Goal: Information Seeking & Learning: Understand process/instructions

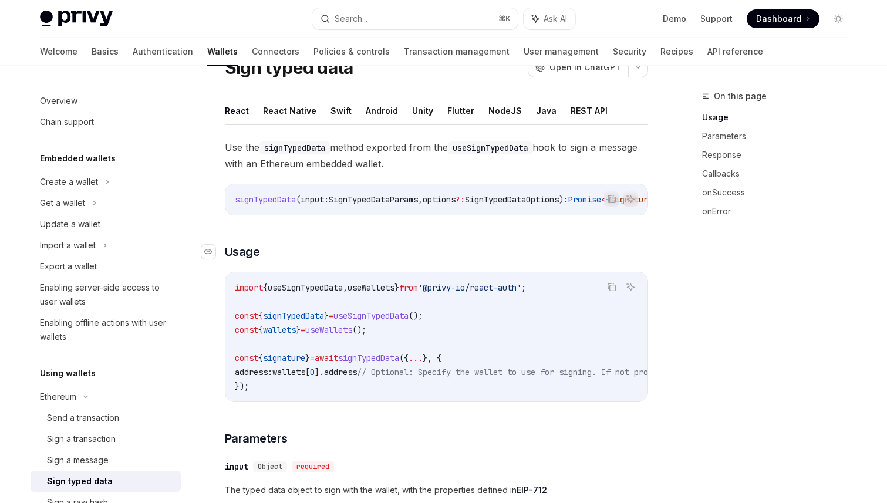
scroll to position [47, 0]
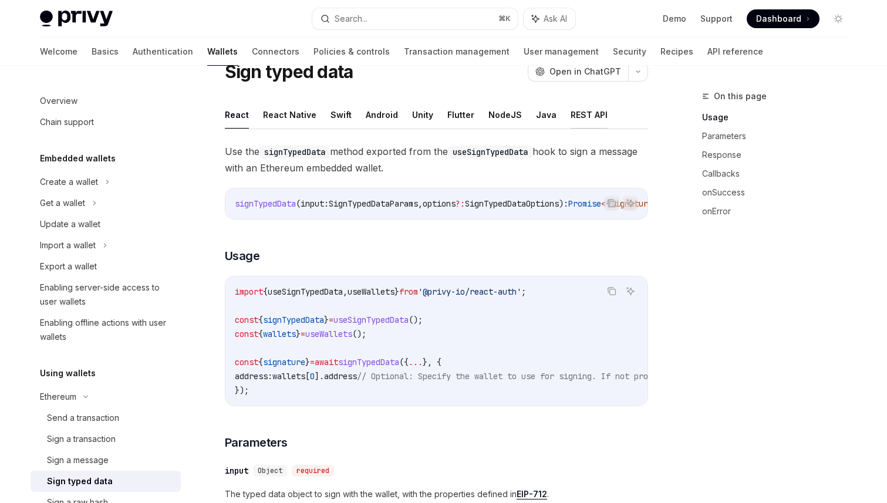
click at [587, 118] on button "REST API" at bounding box center [589, 115] width 37 height 28
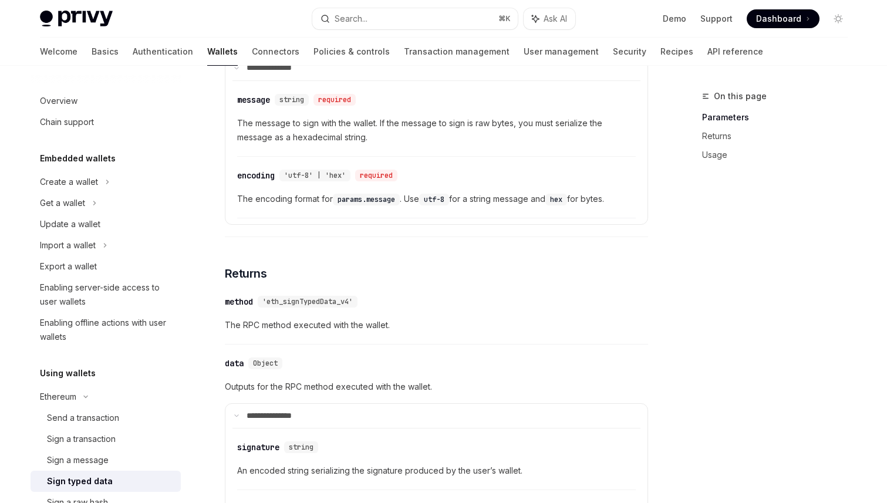
scroll to position [406, 0]
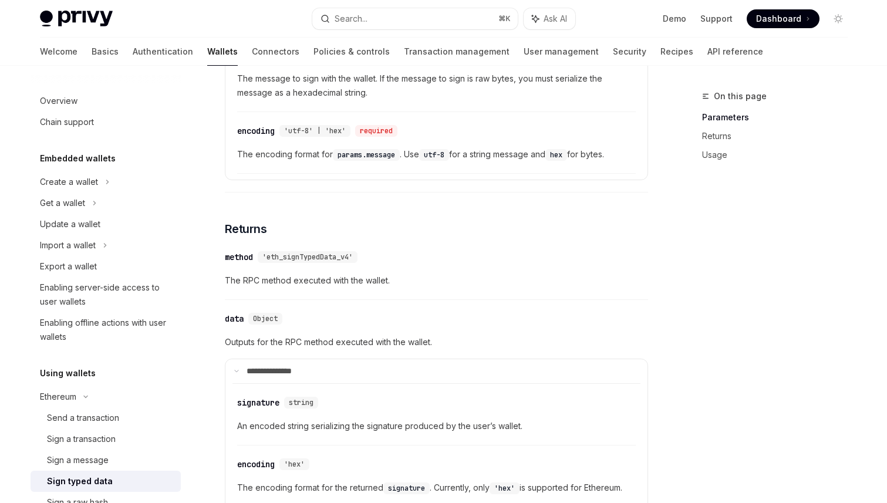
click at [336, 259] on span "'eth_signTypedData_v4'" at bounding box center [307, 256] width 90 height 9
click at [417, 259] on div "​ method 'eth_signTypedData_v4'" at bounding box center [430, 257] width 411 height 14
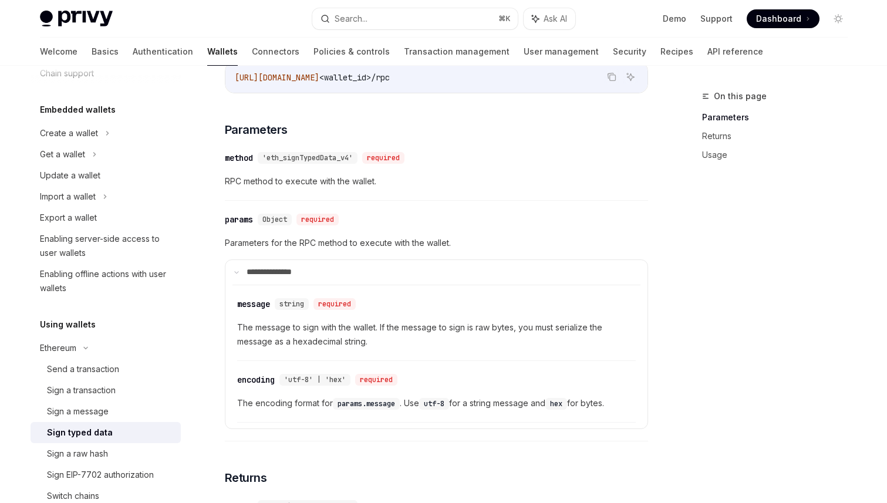
scroll to position [0, 0]
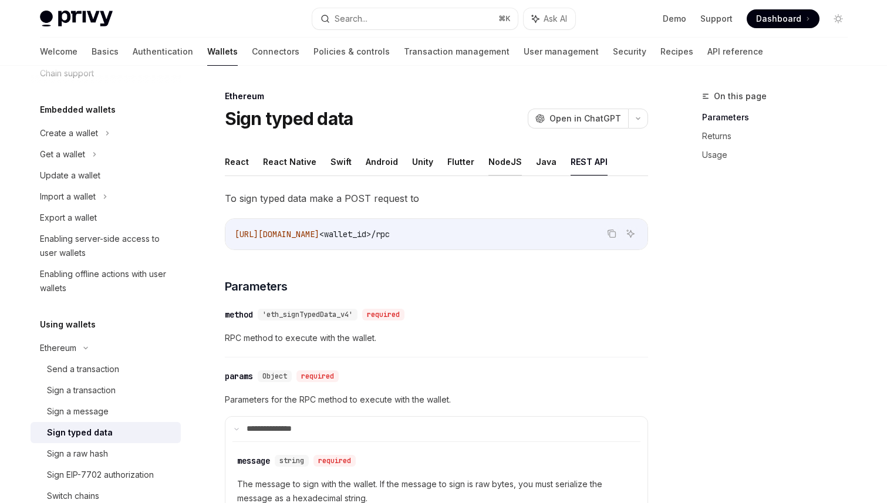
click at [499, 168] on button "NodeJS" at bounding box center [504, 162] width 33 height 28
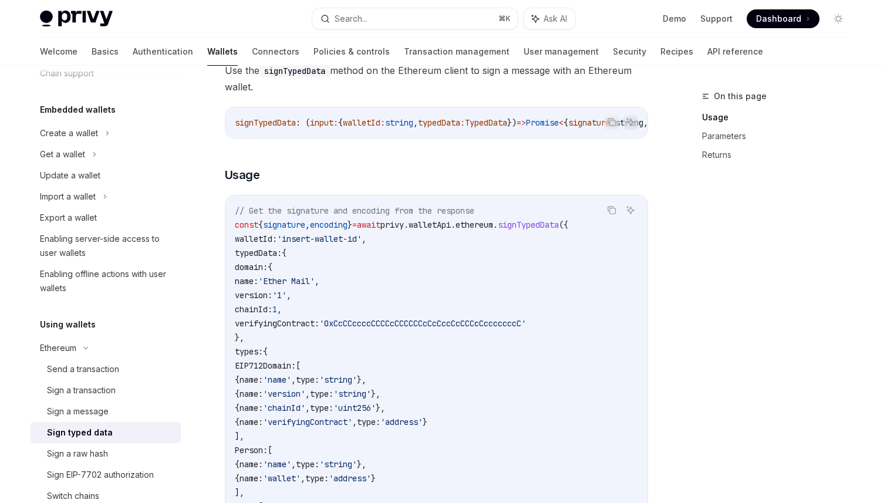
scroll to position [132, 0]
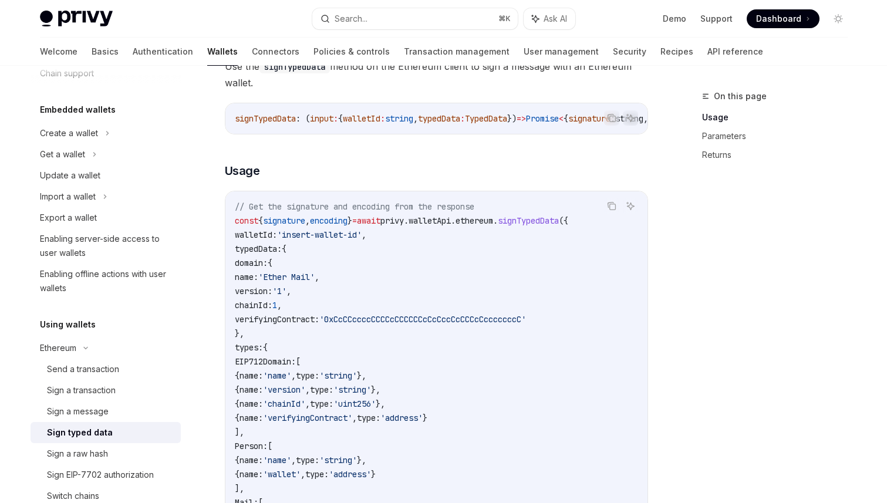
click at [559, 224] on span "signTypedData" at bounding box center [528, 220] width 61 height 11
click at [521, 305] on code "// Get the signature and encoding from the response const { signature , encodin…" at bounding box center [436, 489] width 403 height 578
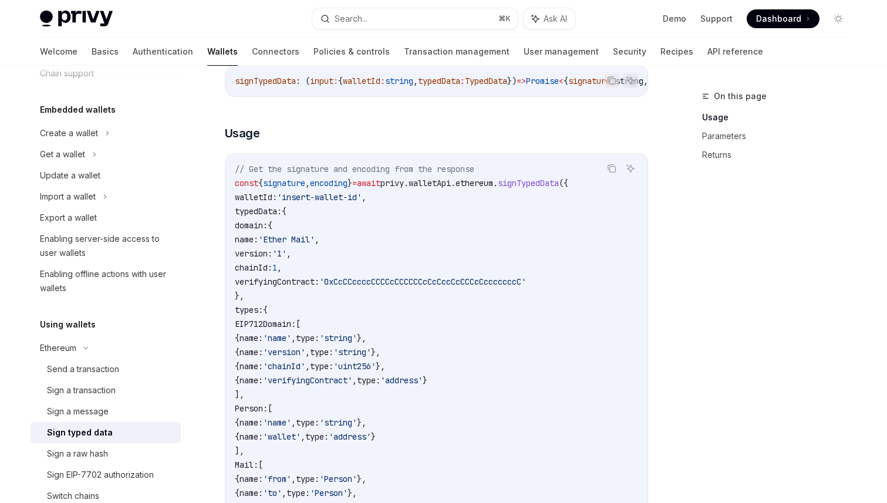
scroll to position [171, 0]
drag, startPoint x: 245, startPoint y: 214, endPoint x: 333, endPoint y: 282, distance: 112.1
click at [333, 282] on code "// Get the signature and encoding from the response const { signature , encodin…" at bounding box center [436, 449] width 403 height 578
drag, startPoint x: 272, startPoint y: 336, endPoint x: 366, endPoint y: 352, distance: 95.2
click at [366, 352] on code "// Get the signature and encoding from the response const { signature , encodin…" at bounding box center [436, 449] width 403 height 578
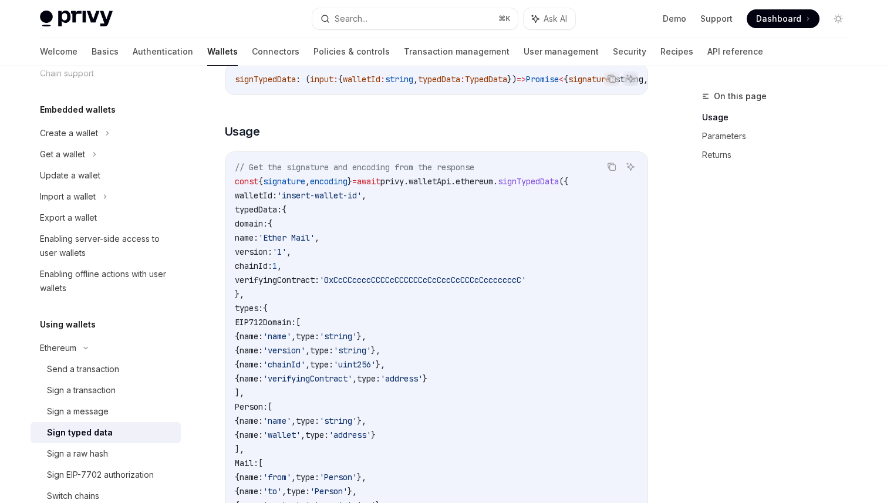
click at [333, 352] on span "type:" at bounding box center [321, 350] width 23 height 11
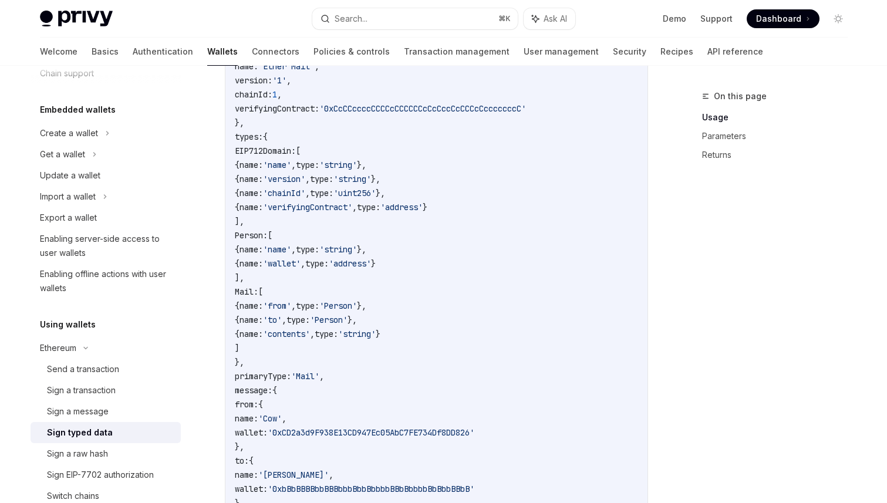
scroll to position [344, 0]
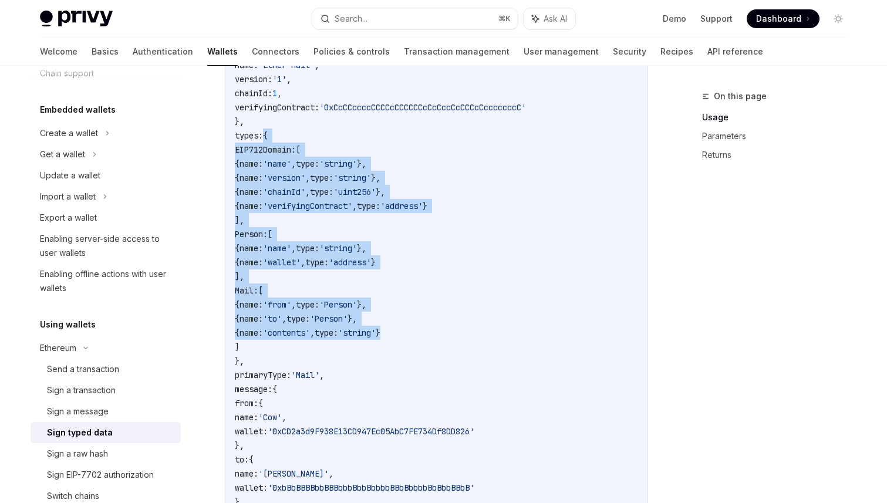
drag, startPoint x: 262, startPoint y: 140, endPoint x: 453, endPoint y: 338, distance: 275.7
click at [453, 338] on code "// Get the signature and encoding from the response const { signature , encodin…" at bounding box center [436, 277] width 403 height 578
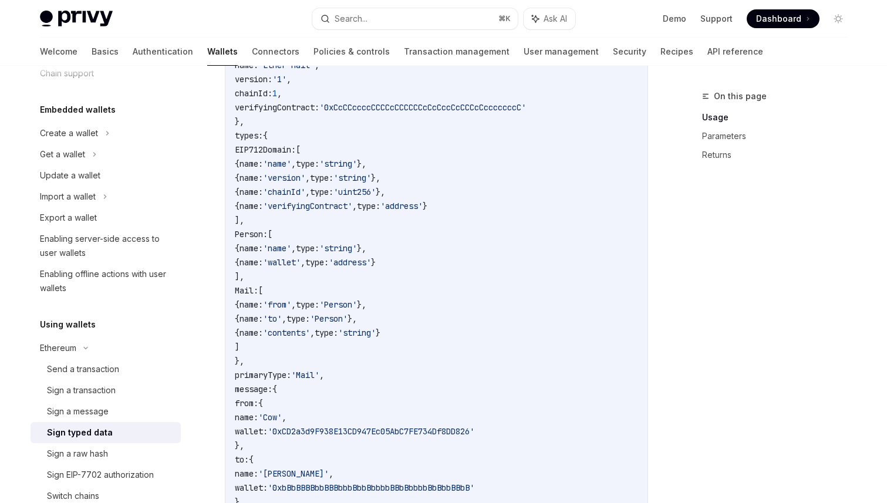
click at [482, 342] on code "// Get the signature and encoding from the response const { signature , encodin…" at bounding box center [436, 277] width 403 height 578
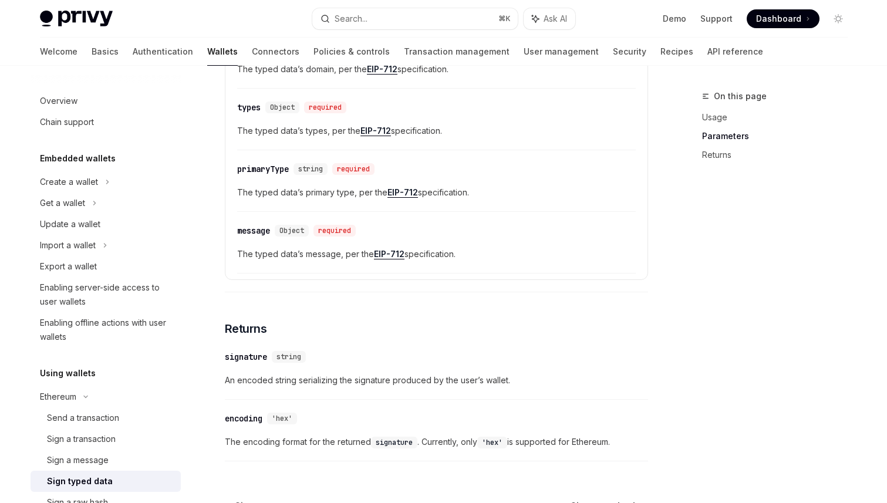
scroll to position [1181, 0]
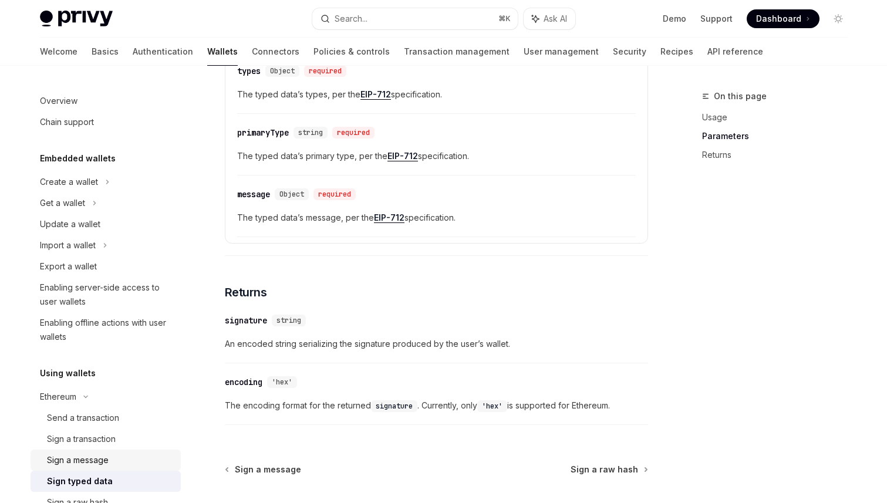
click at [90, 452] on link "Sign a message" at bounding box center [106, 460] width 150 height 21
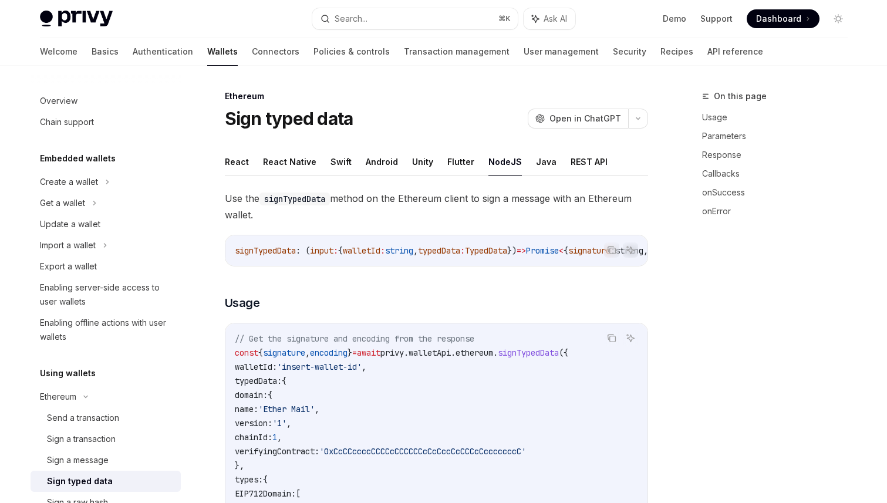
click at [459, 218] on span "Use the signTypedData method on the Ethereum client to sign a message with an E…" at bounding box center [436, 206] width 423 height 33
click at [460, 160] on button "Flutter" at bounding box center [460, 162] width 27 height 28
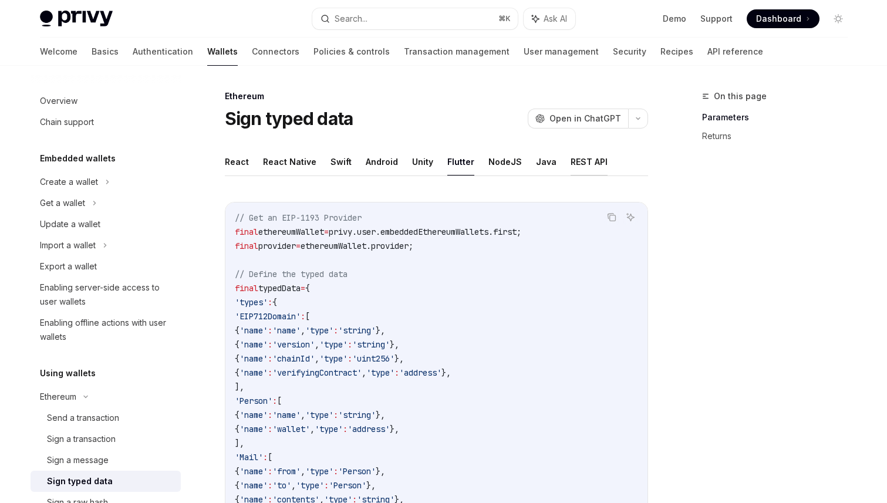
click at [591, 168] on button "REST API" at bounding box center [589, 162] width 37 height 28
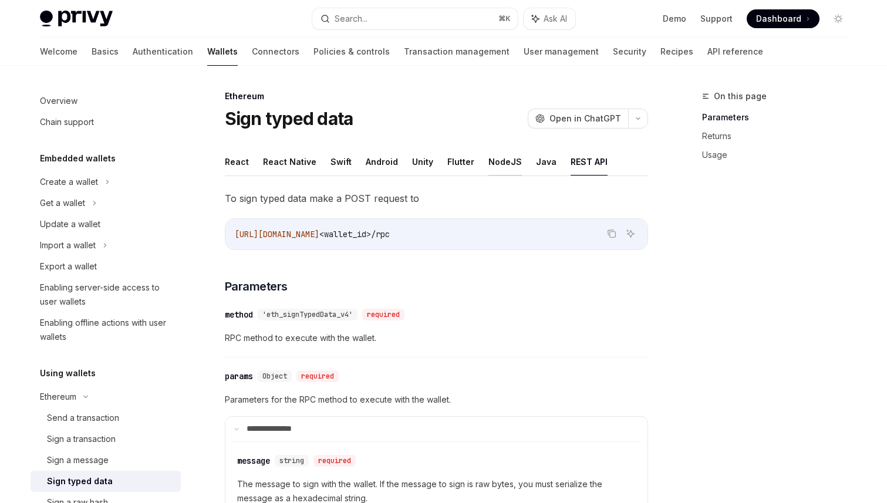
click at [504, 168] on button "NodeJS" at bounding box center [504, 162] width 33 height 28
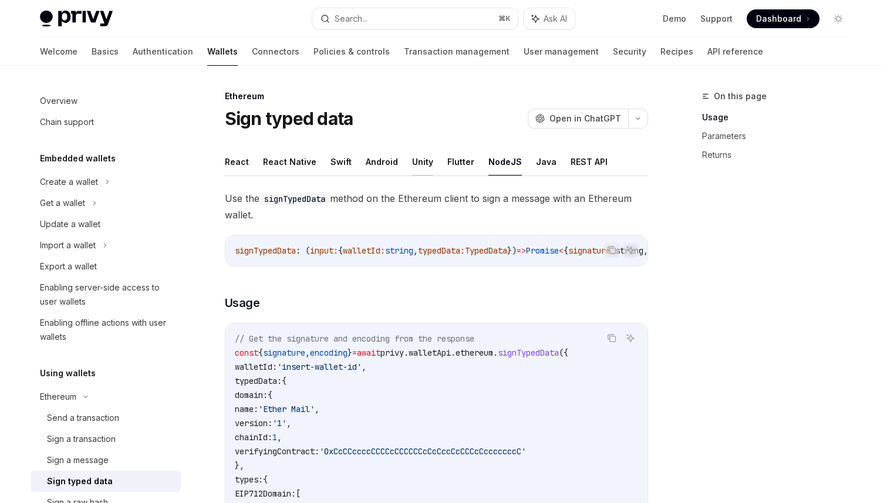
click at [421, 164] on button "Unity" at bounding box center [422, 162] width 21 height 28
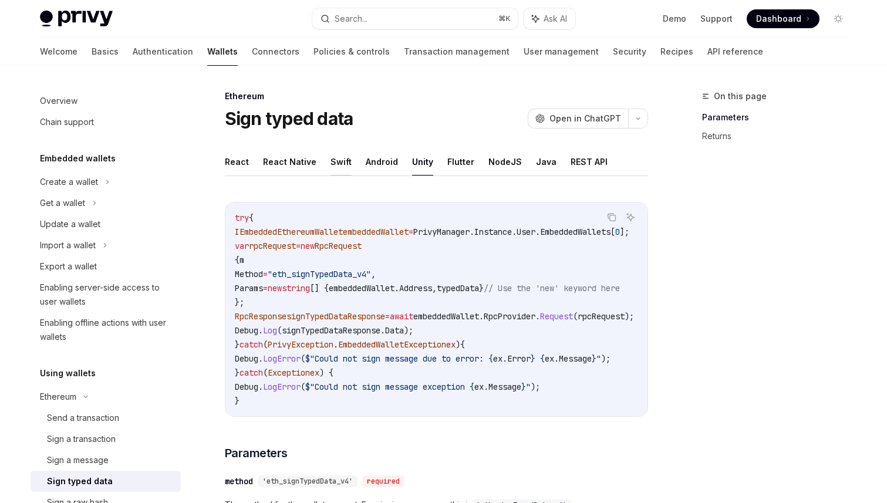
click at [338, 163] on button "Swift" at bounding box center [340, 162] width 21 height 28
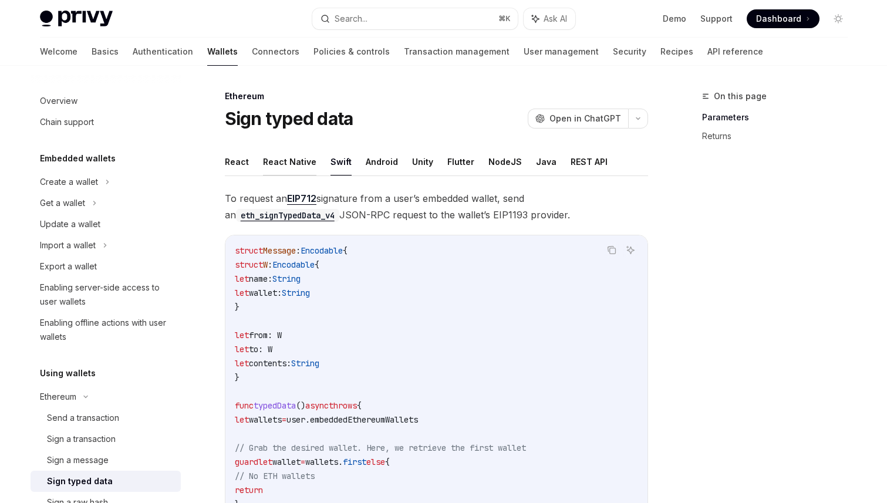
click at [274, 163] on button "React Native" at bounding box center [289, 162] width 53 height 28
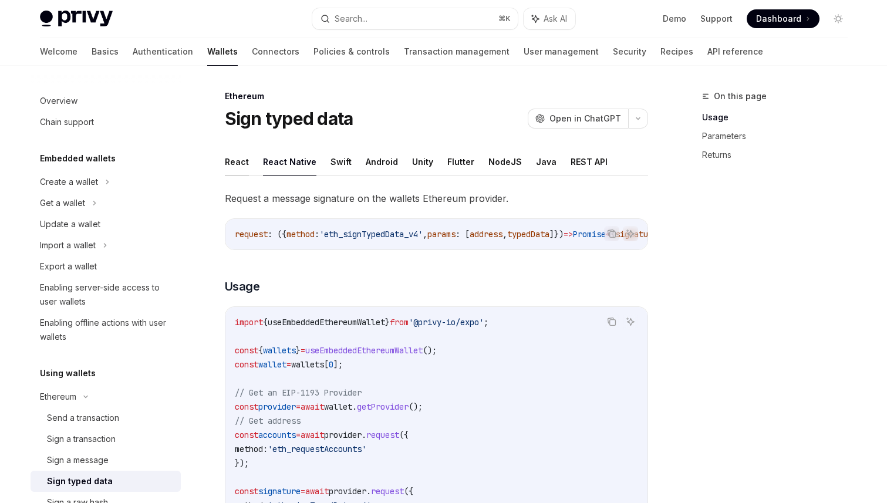
click at [240, 161] on button "React" at bounding box center [237, 162] width 24 height 28
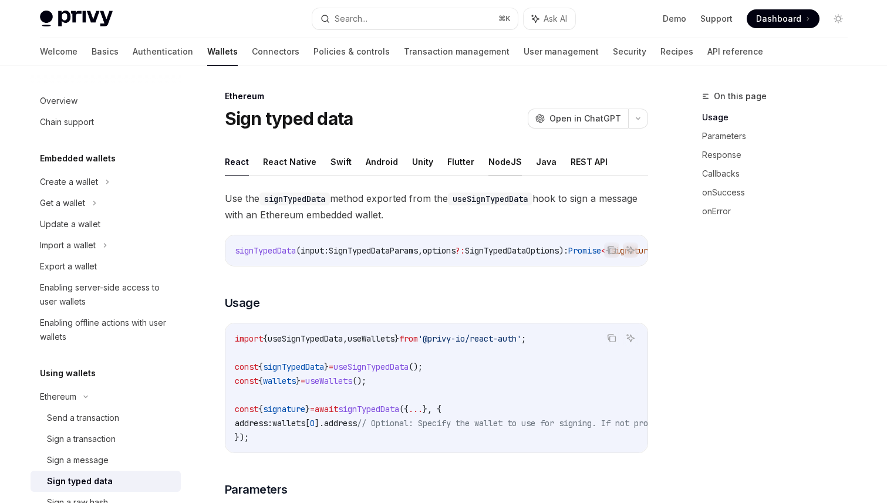
click at [492, 160] on button "NodeJS" at bounding box center [504, 162] width 33 height 28
type textarea "*"
